Goal: Task Accomplishment & Management: Use online tool/utility

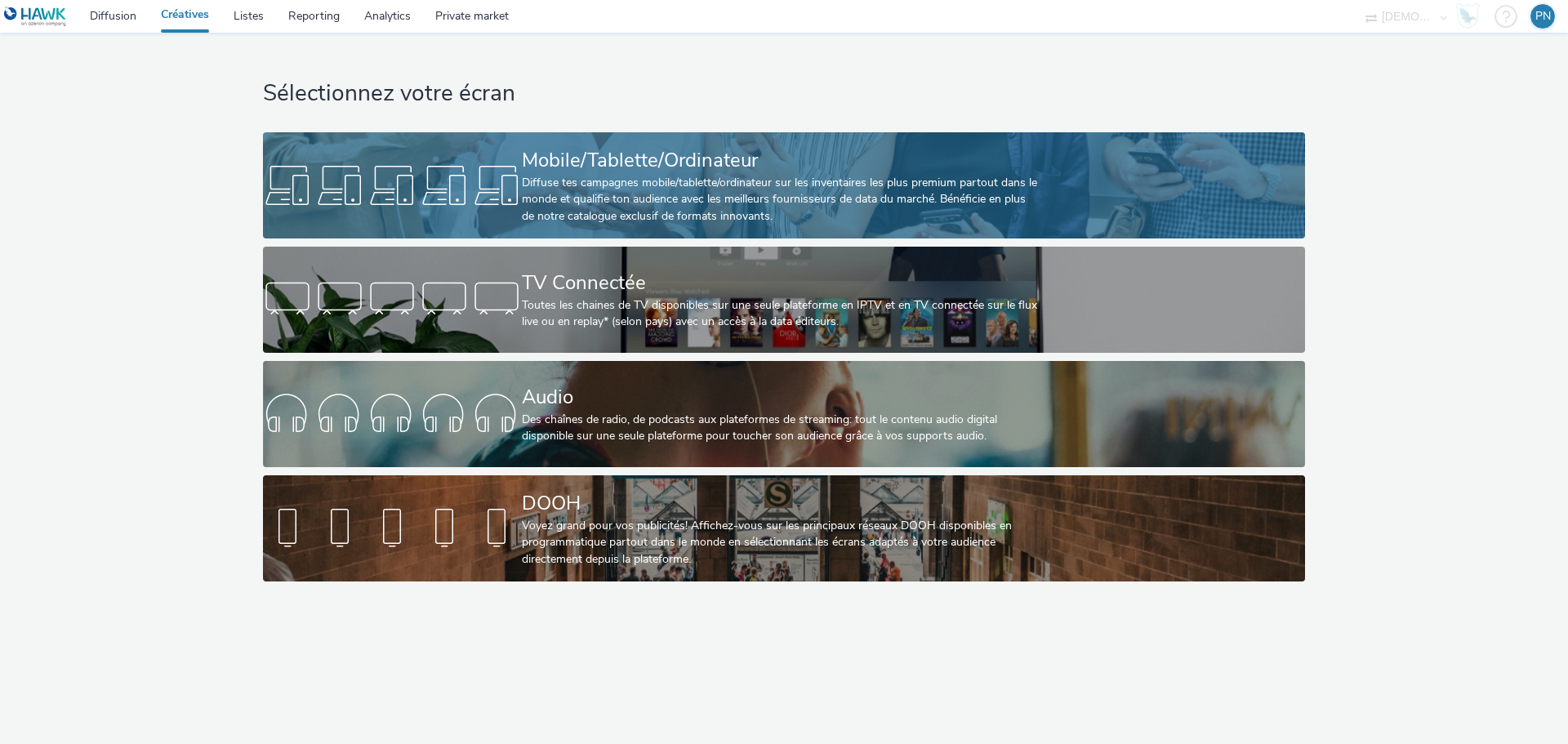
click at [652, 186] on div "Diffuse tes campagnes mobile/tablette/ordinateur sur les inventaires les plus p…" at bounding box center [781, 200] width 518 height 50
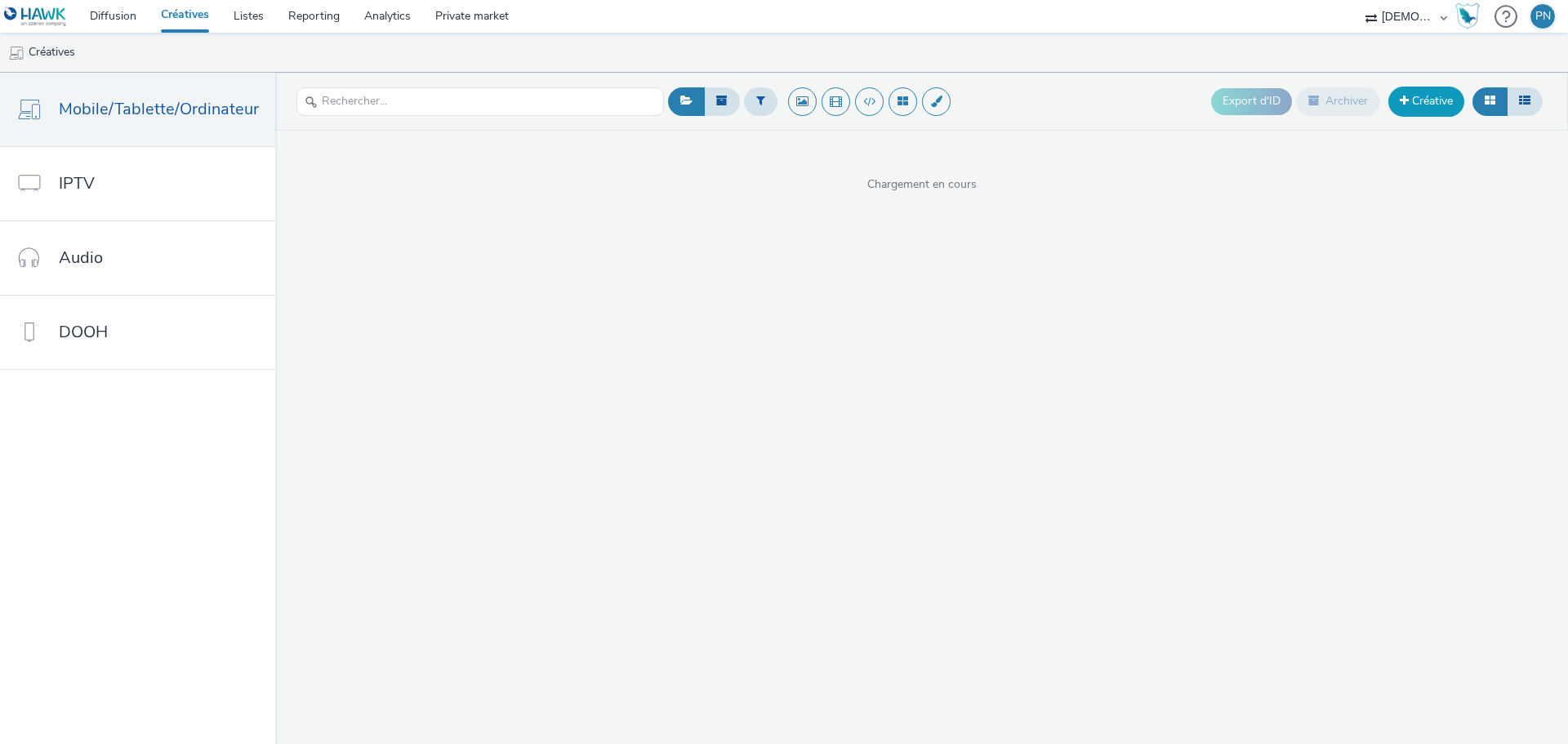
click at [1396, 112] on link "Créative" at bounding box center [1426, 101] width 76 height 30
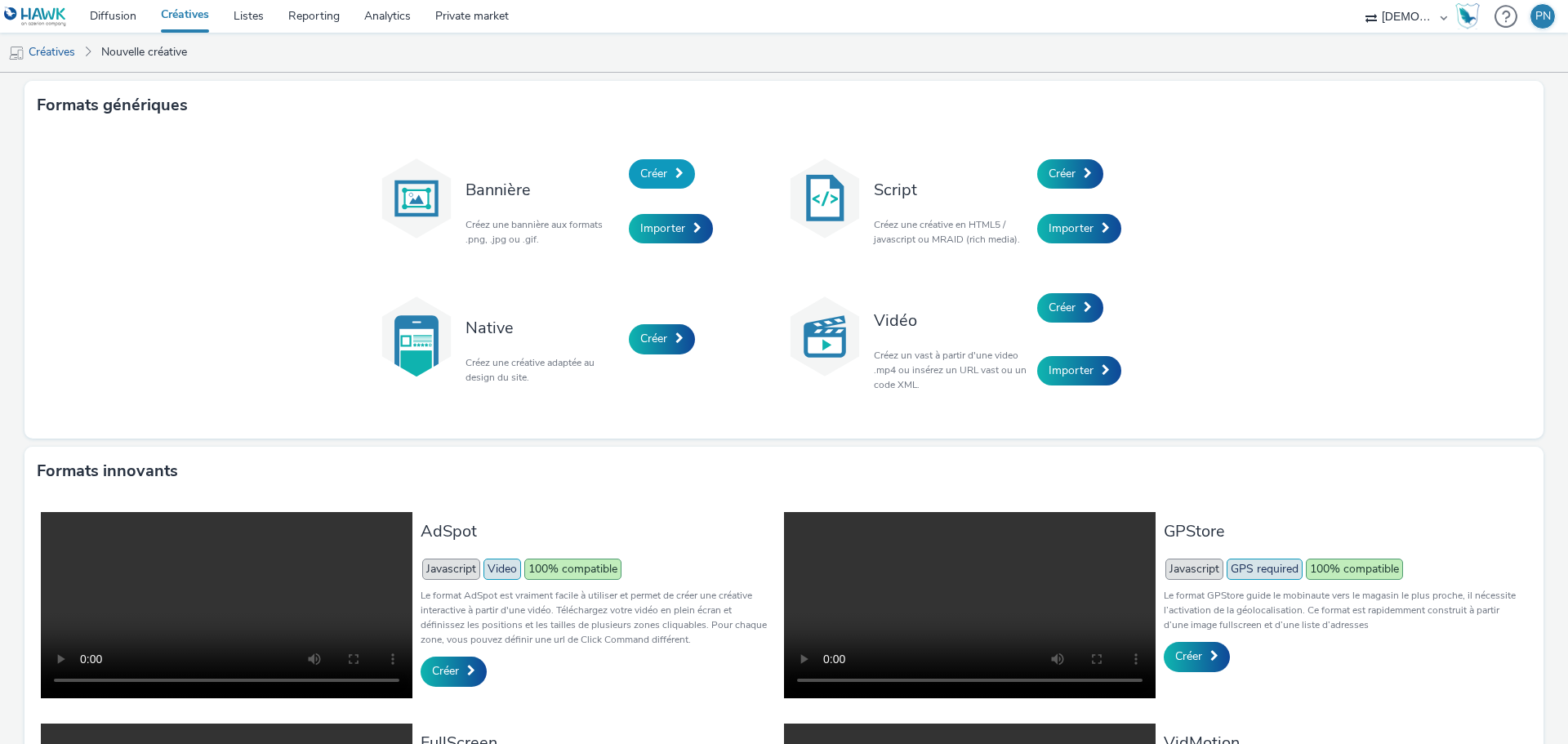
click at [657, 175] on span "Créer" at bounding box center [654, 173] width 27 height 16
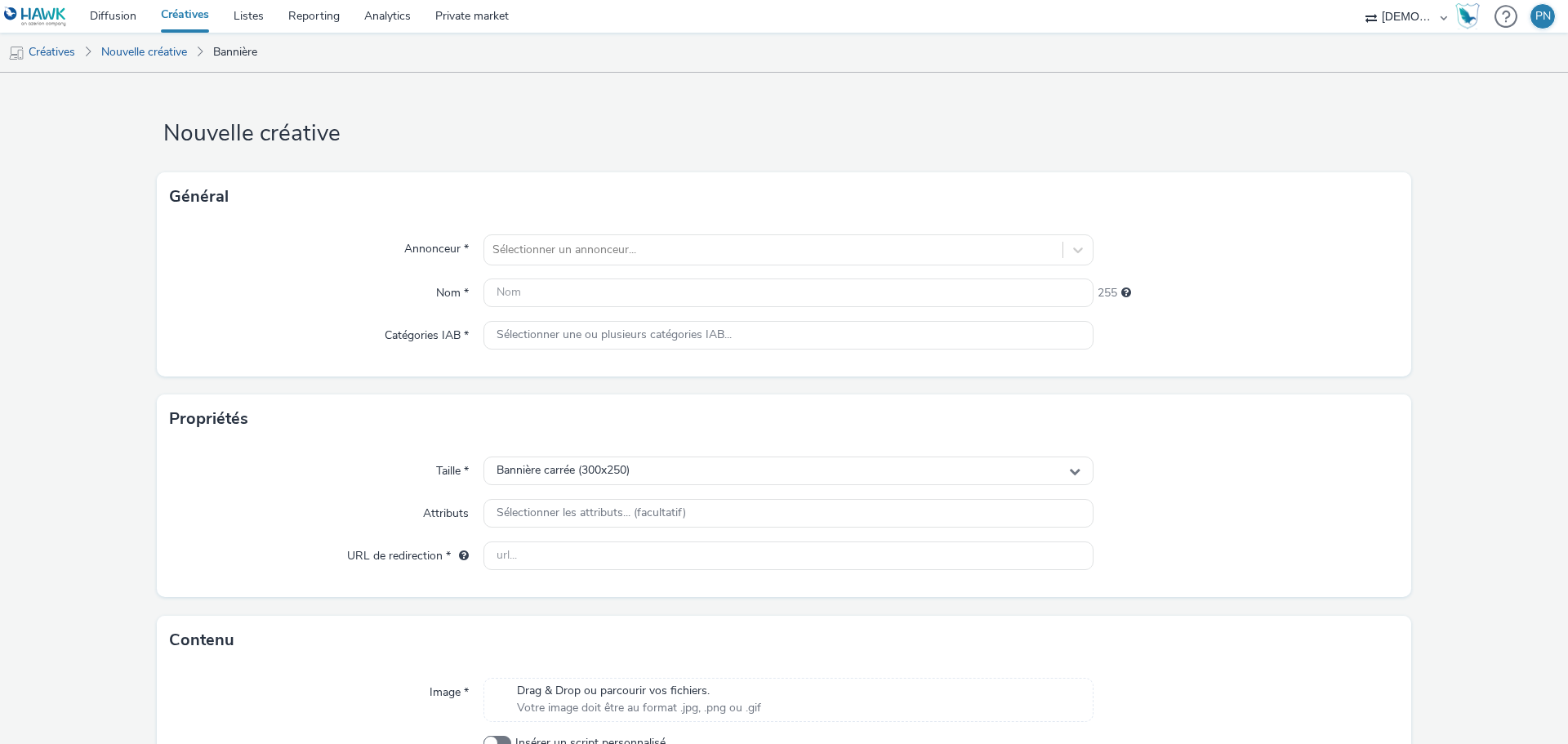
click at [588, 268] on div "Annonceur * Sélectionner un annonceur... Nom * 255 Catégories IAB * Sélectionne…" at bounding box center [784, 299] width 1255 height 155
click at [580, 259] on div at bounding box center [773, 250] width 562 height 20
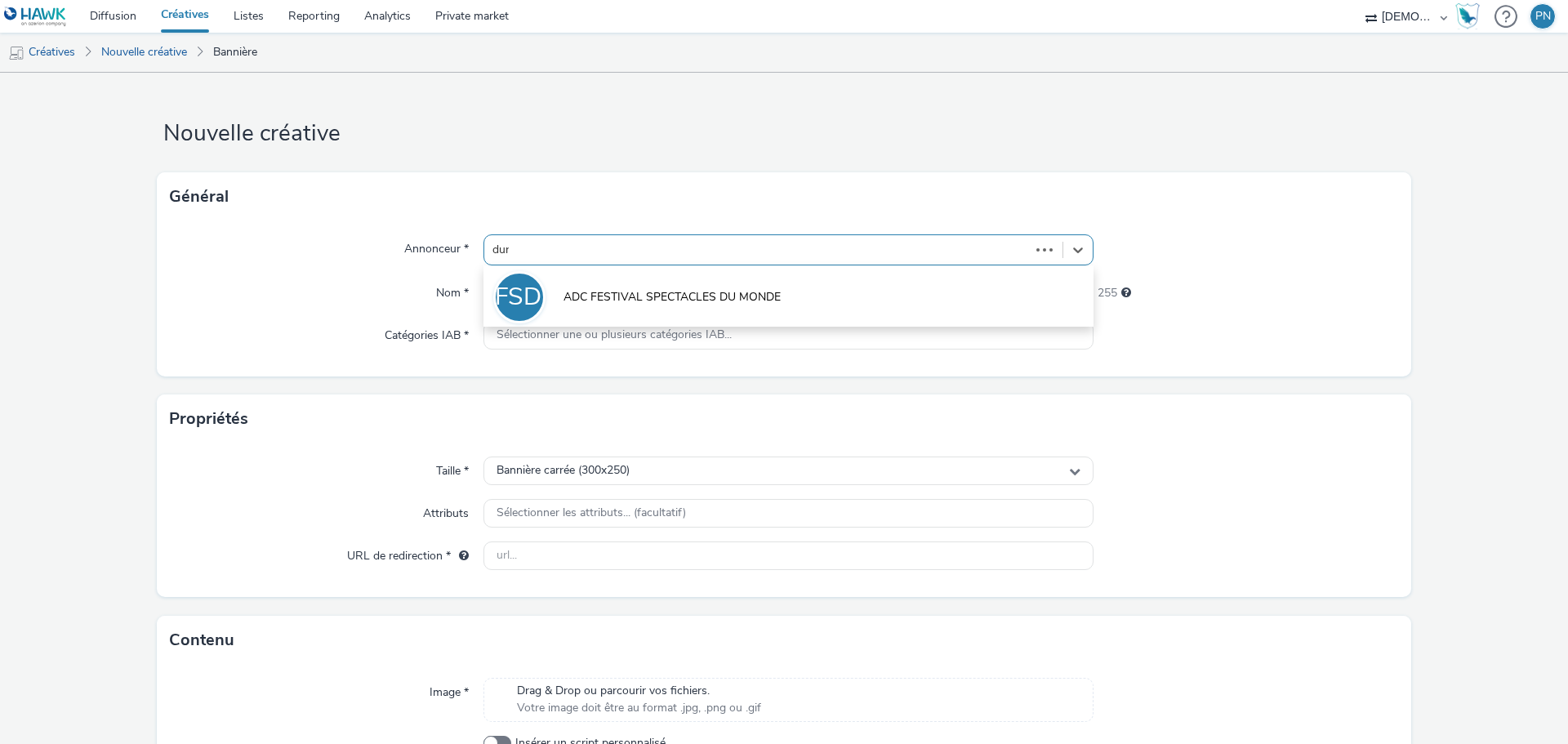
type input "duri"
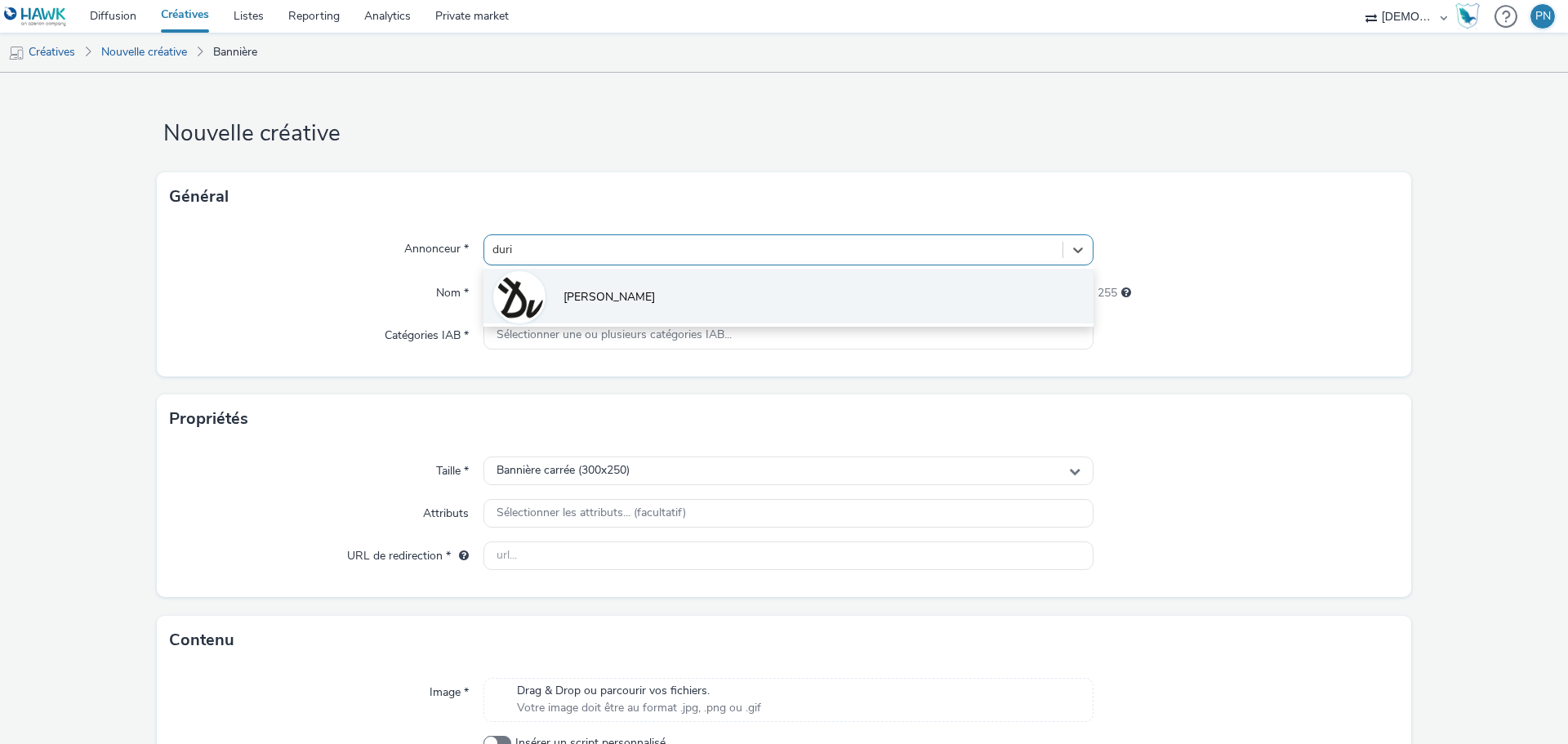
click at [570, 276] on li "[PERSON_NAME]" at bounding box center [788, 296] width 610 height 55
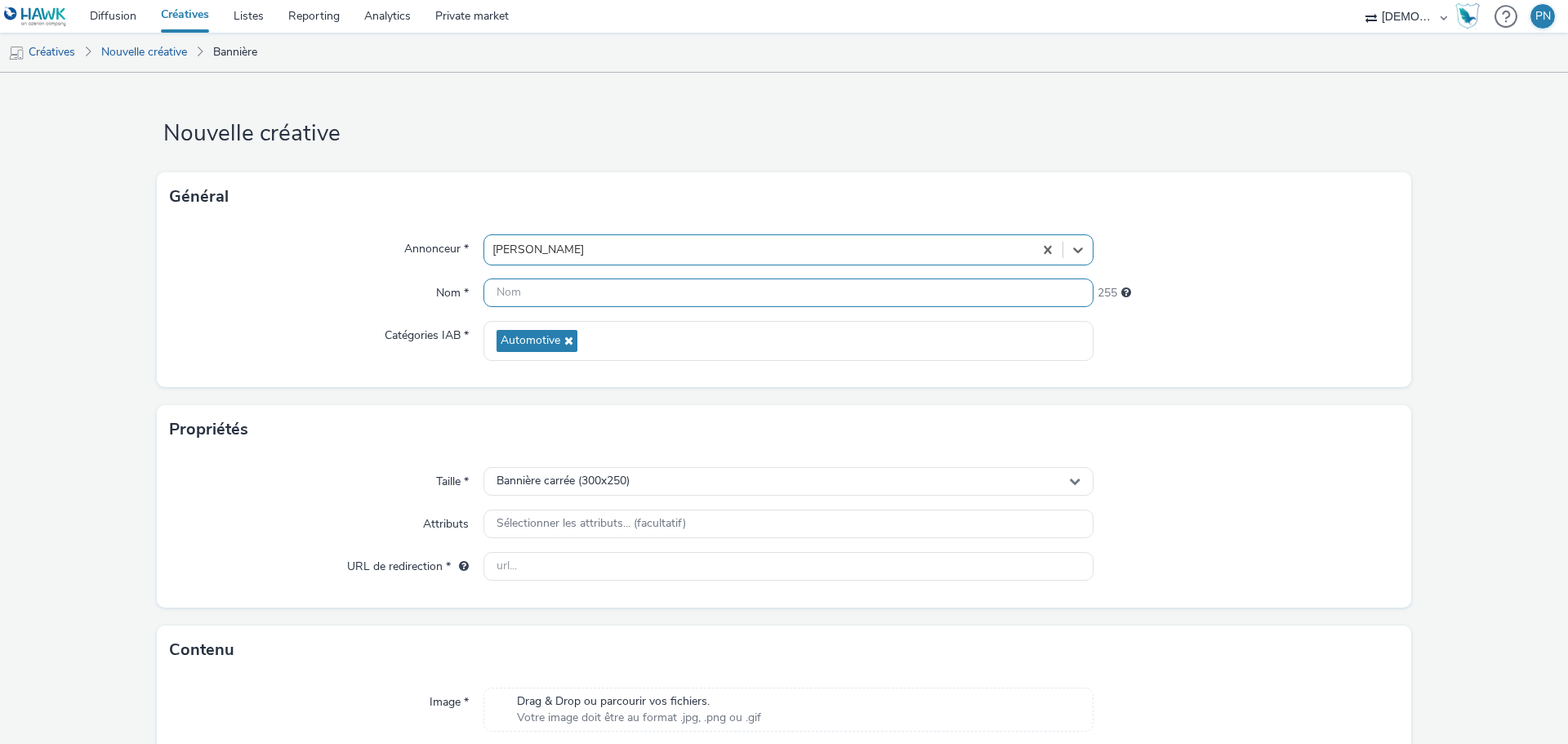
click at [556, 288] on input "text" at bounding box center [788, 292] width 610 height 29
click at [607, 302] on input "300x250_" at bounding box center [788, 292] width 610 height 29
type input "300x250_JPO"
click at [228, 350] on div "Catégories IAB *" at bounding box center [327, 341] width 314 height 40
drag, startPoint x: 1280, startPoint y: 442, endPoint x: 1114, endPoint y: 550, distance: 198.0
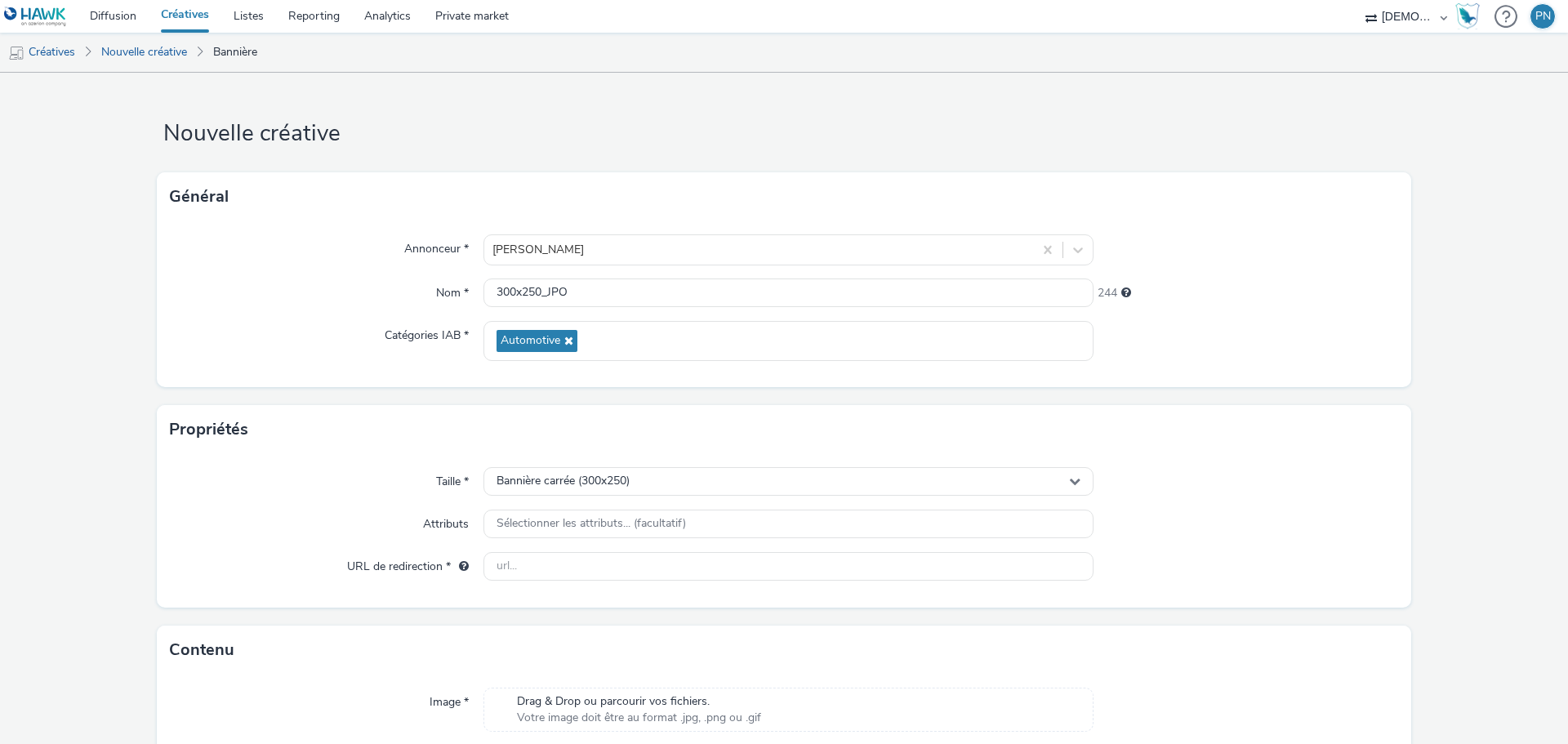
click at [1280, 442] on div "Propriétés" at bounding box center [784, 430] width 1255 height 49
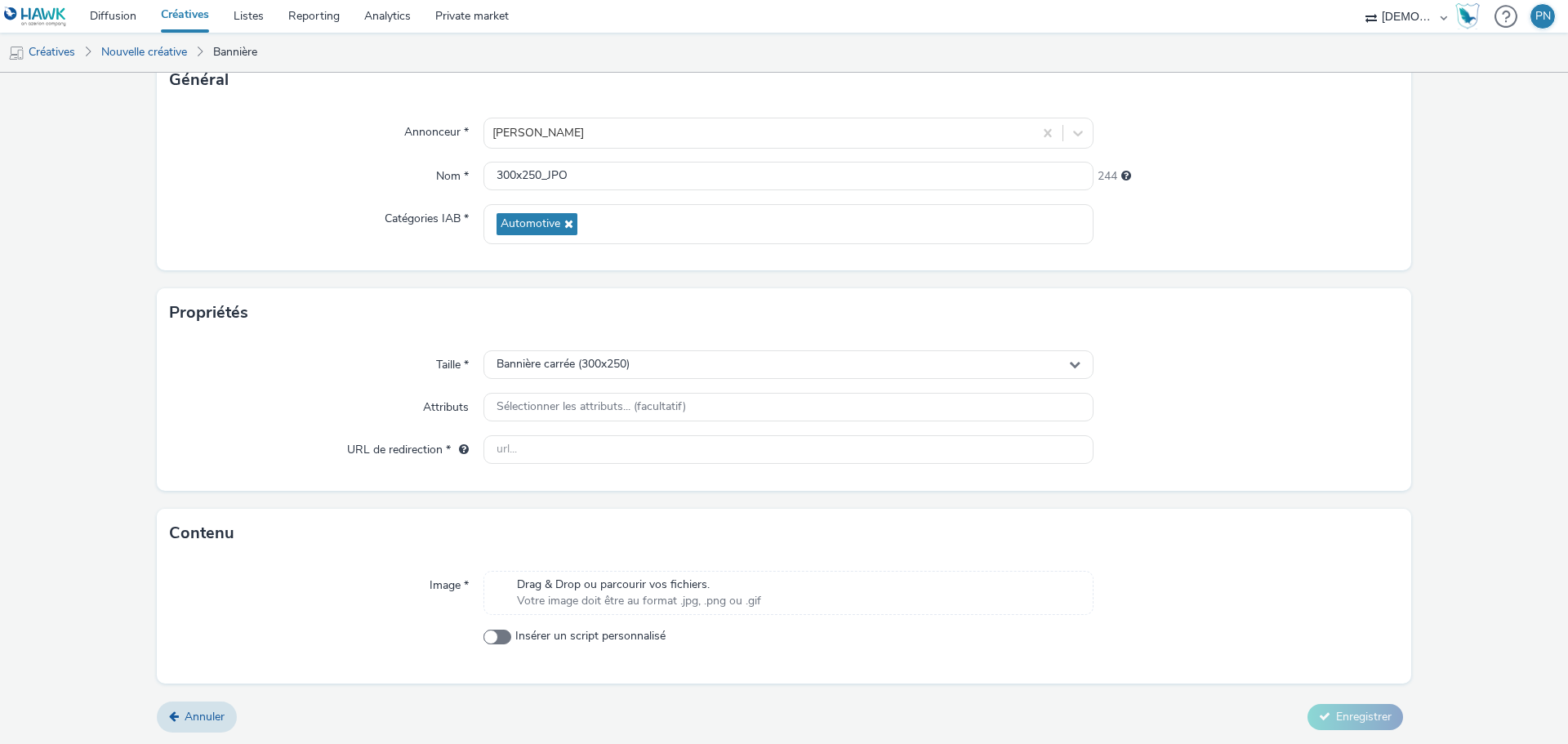
scroll to position [118, 0]
click at [537, 435] on input "text" at bounding box center [788, 449] width 610 height 29
paste input "[URL][DOMAIN_NAME]"
type input "[URL][DOMAIN_NAME]"
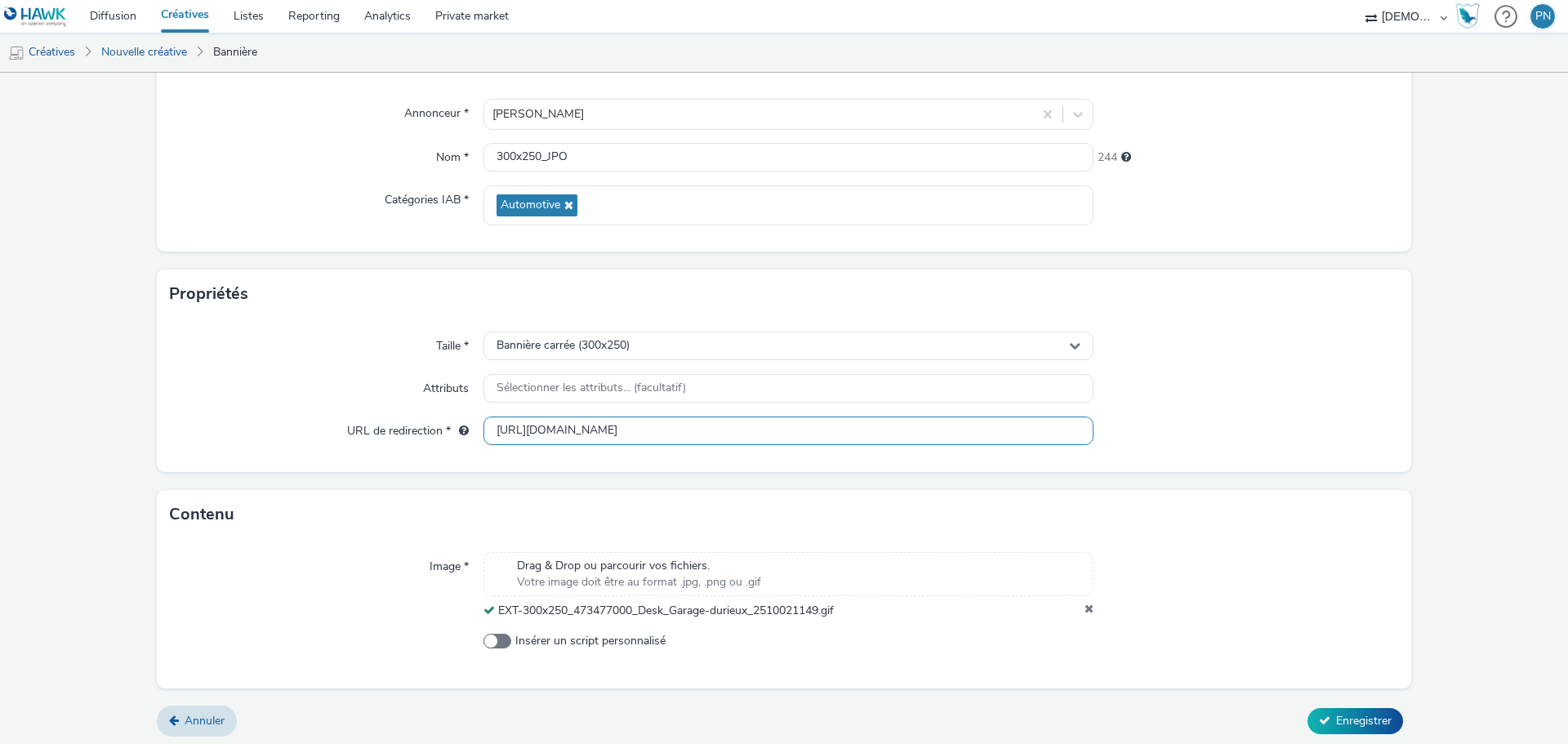
scroll to position [141, 0]
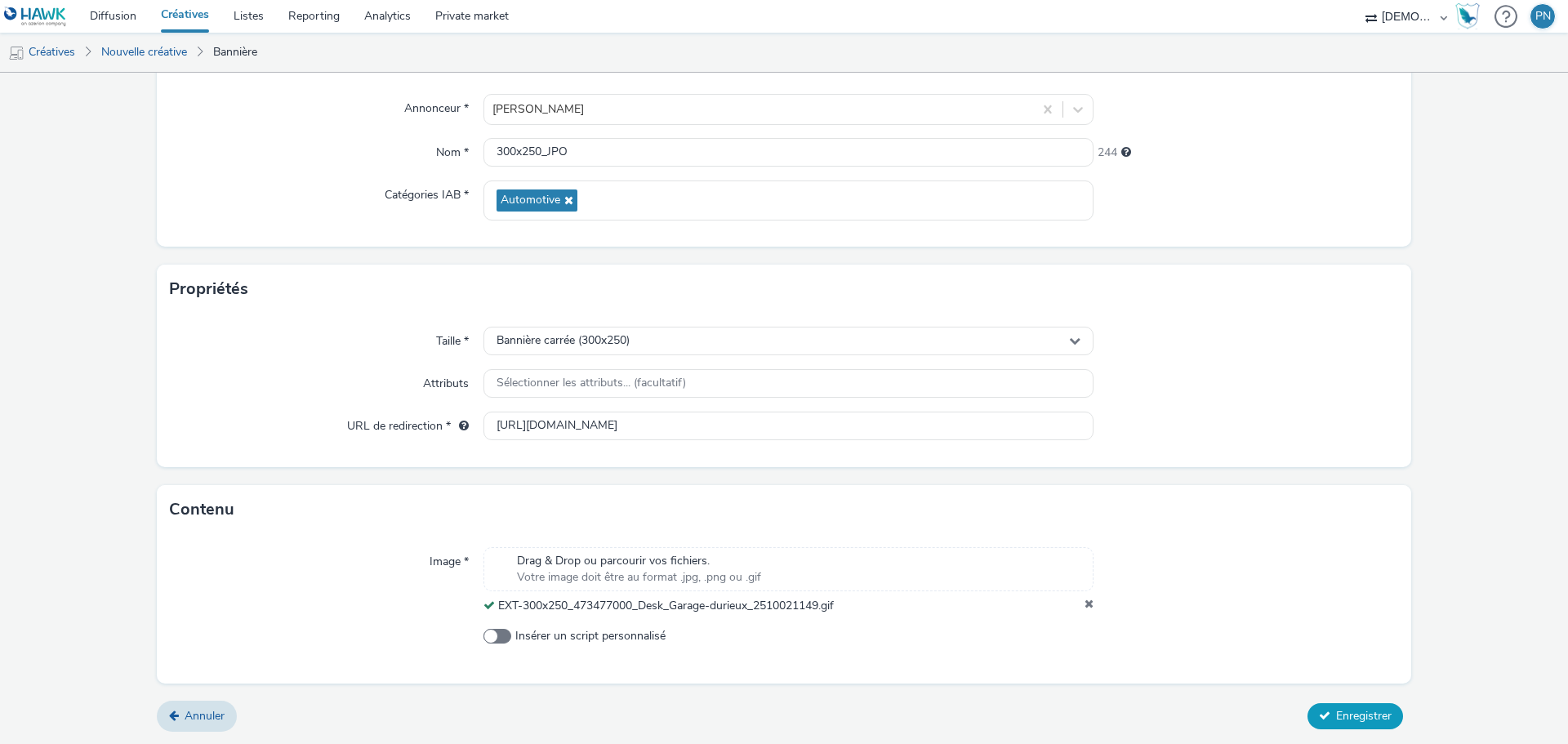
click at [1337, 716] on span "Enregistrer" at bounding box center [1364, 716] width 55 height 16
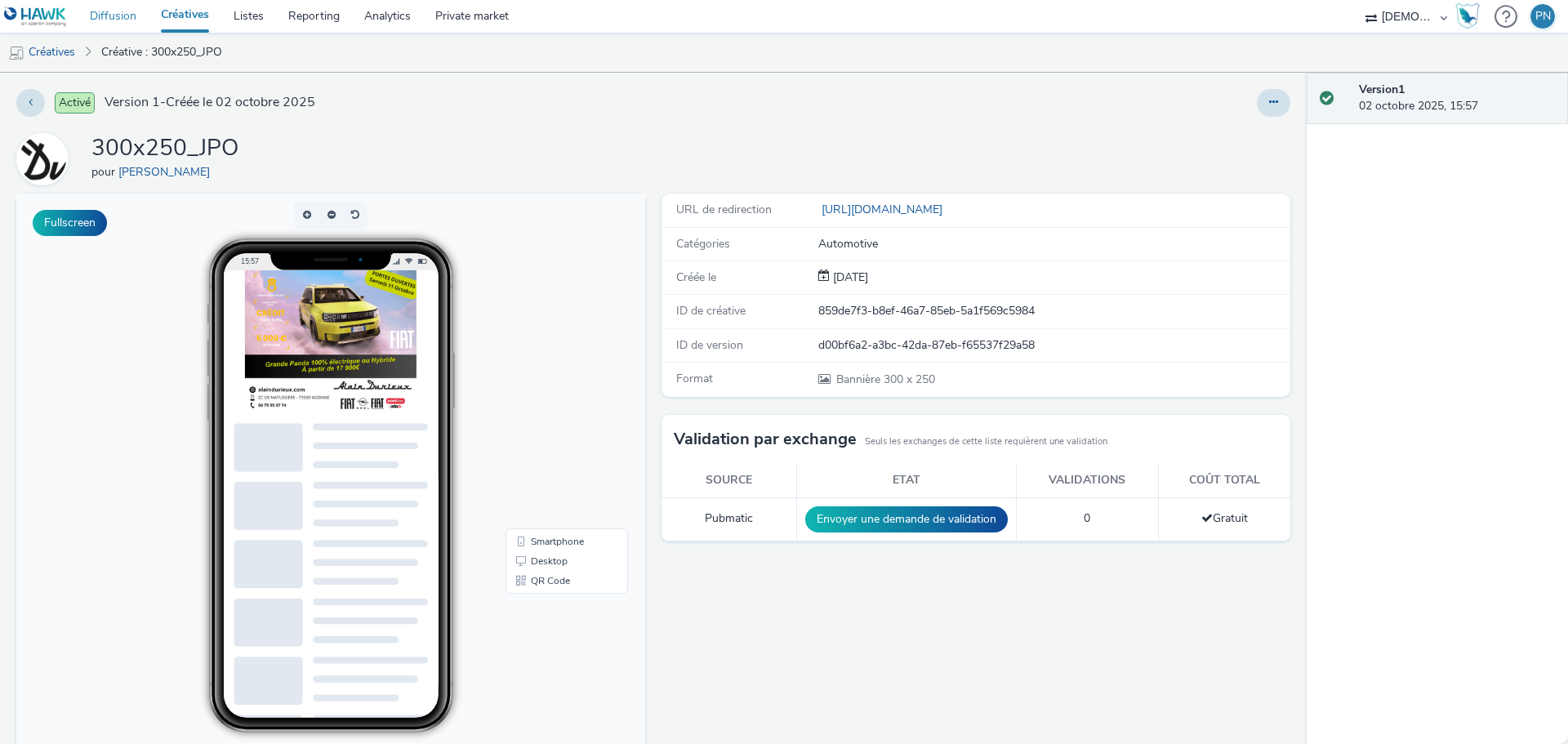
click at [132, 23] on link "Diffusion" at bounding box center [113, 16] width 71 height 32
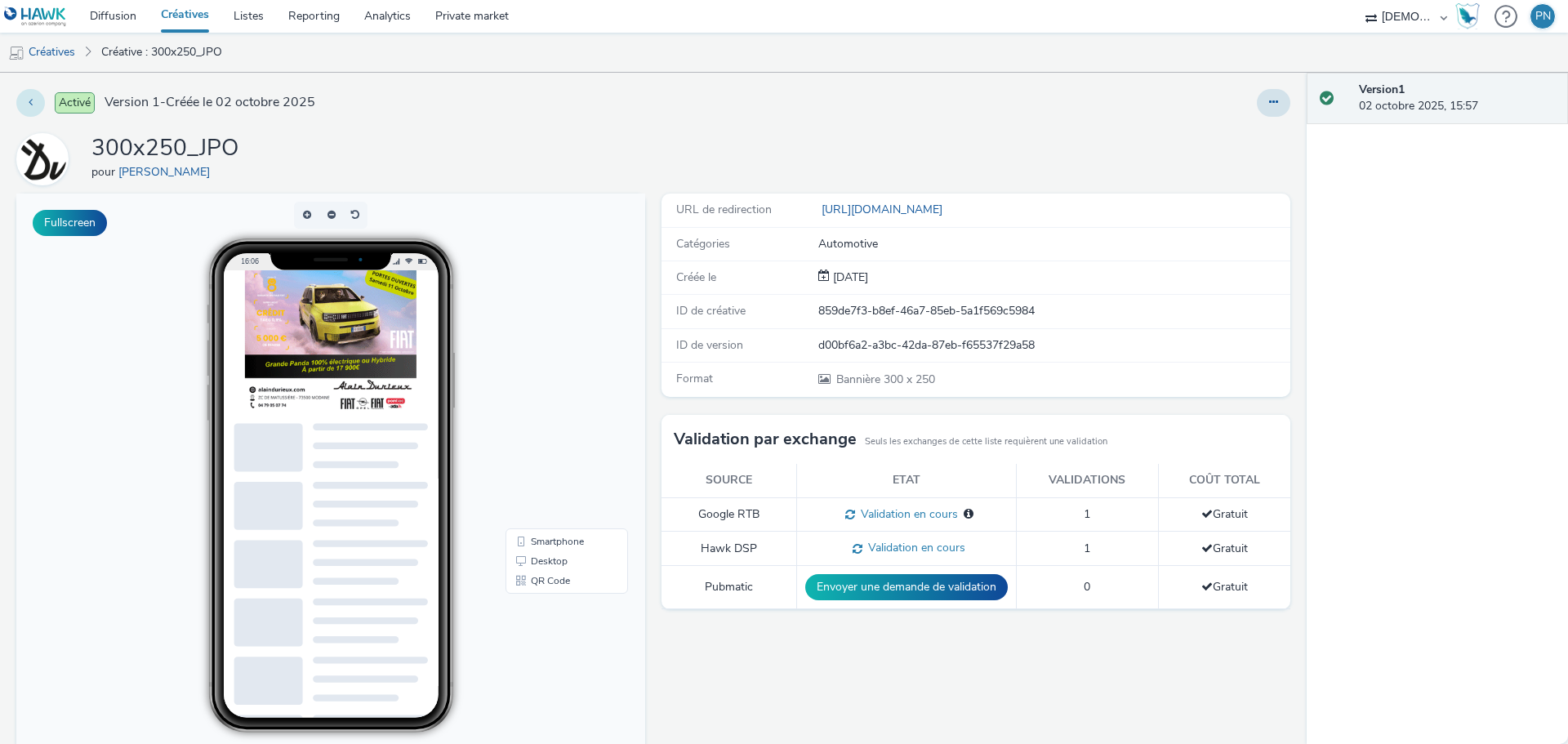
click at [31, 97] on icon at bounding box center [31, 102] width 4 height 12
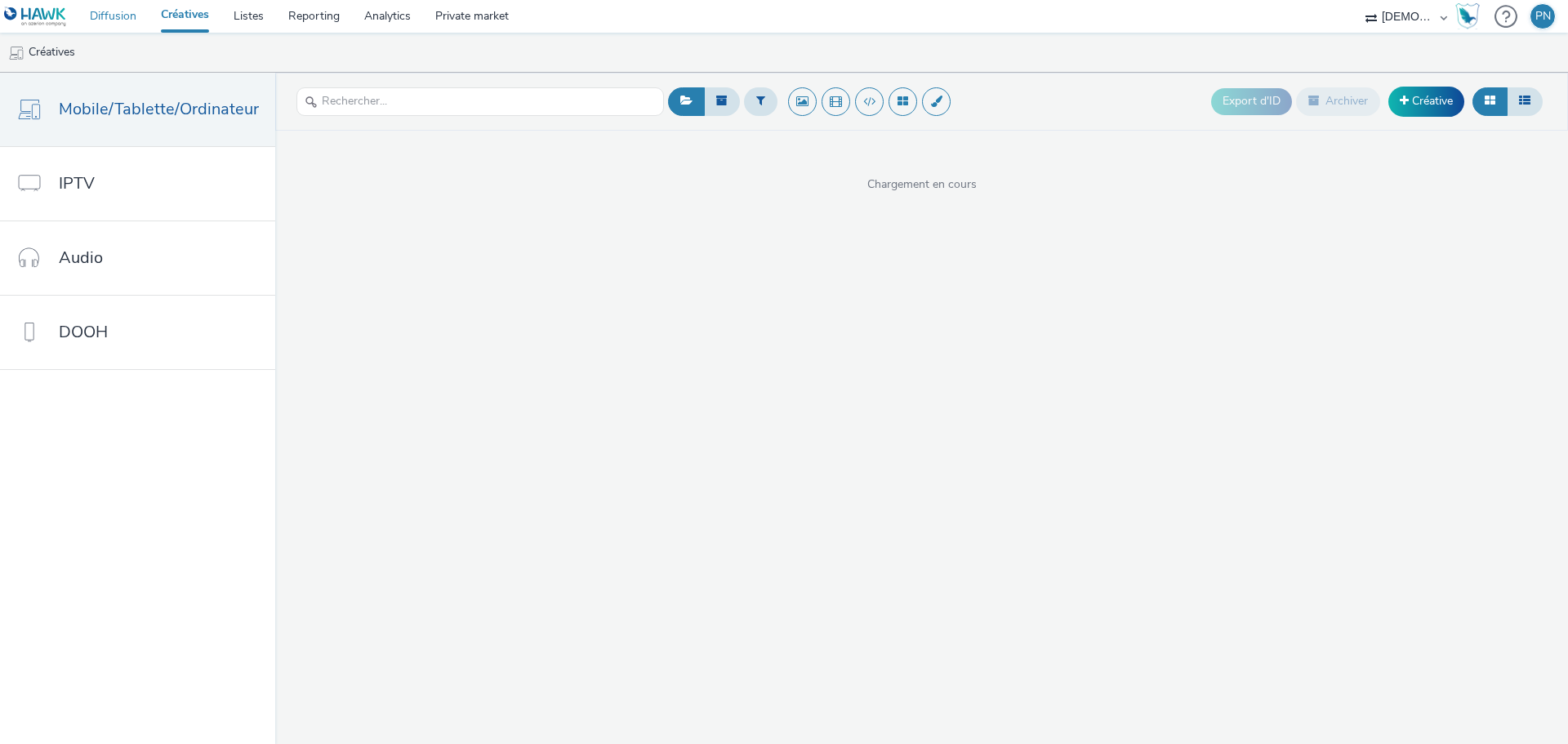
click at [114, 26] on link "Diffusion" at bounding box center [113, 16] width 71 height 32
